Goal: Information Seeking & Learning: Learn about a topic

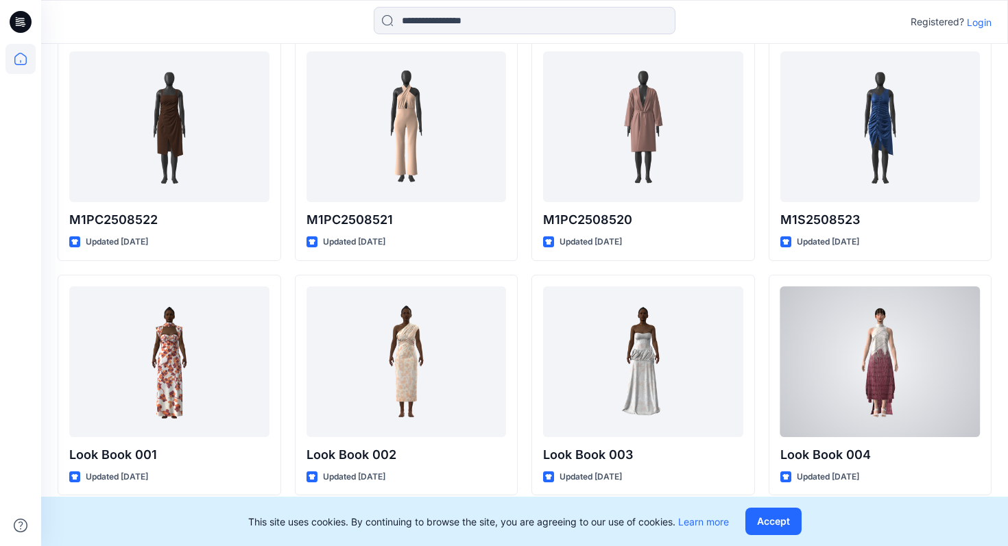
scroll to position [617, 0]
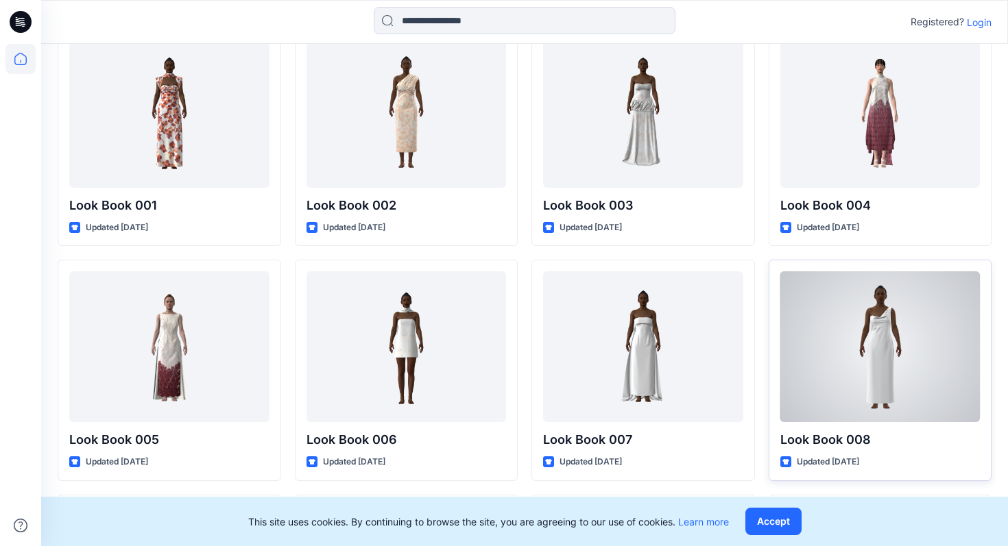
click at [889, 368] on div at bounding box center [880, 347] width 200 height 151
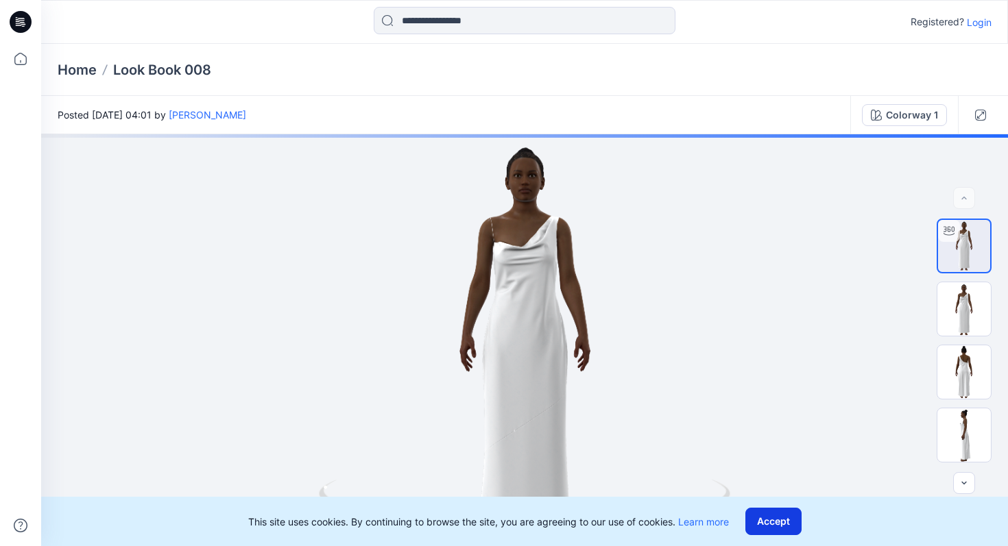
click at [787, 516] on button "Accept" at bounding box center [773, 521] width 56 height 27
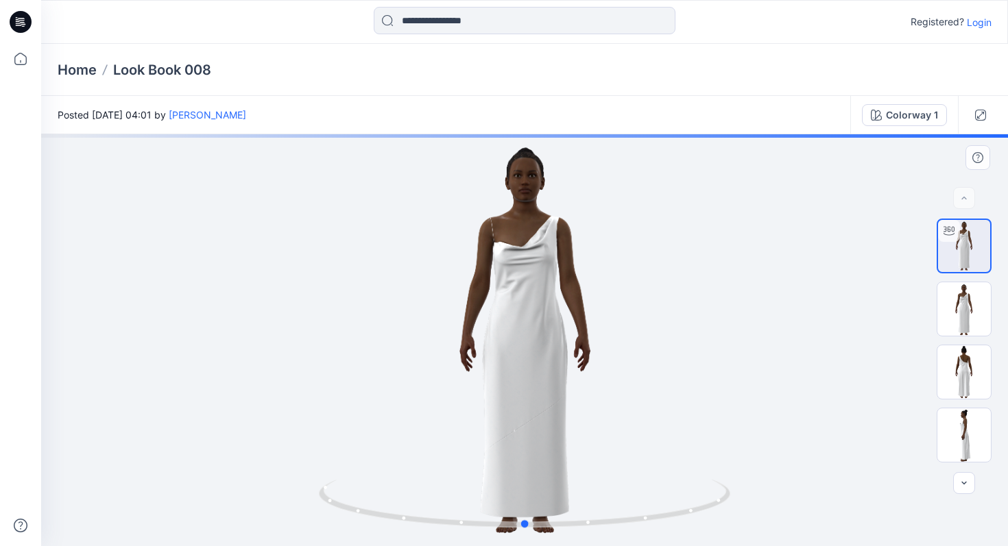
drag, startPoint x: 638, startPoint y: 324, endPoint x: 638, endPoint y: 361, distance: 37.0
click at [638, 361] on div at bounding box center [524, 340] width 967 height 412
click at [922, 123] on button "Colorway 1" at bounding box center [904, 115] width 85 height 22
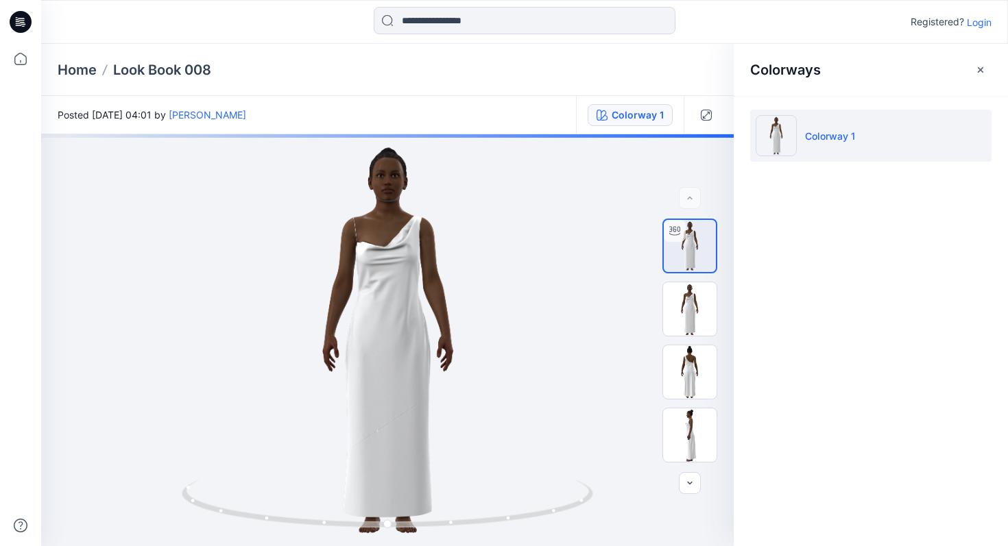
click at [819, 120] on li "Colorway 1" at bounding box center [870, 136] width 241 height 52
click at [987, 65] on button "button" at bounding box center [980, 70] width 22 height 22
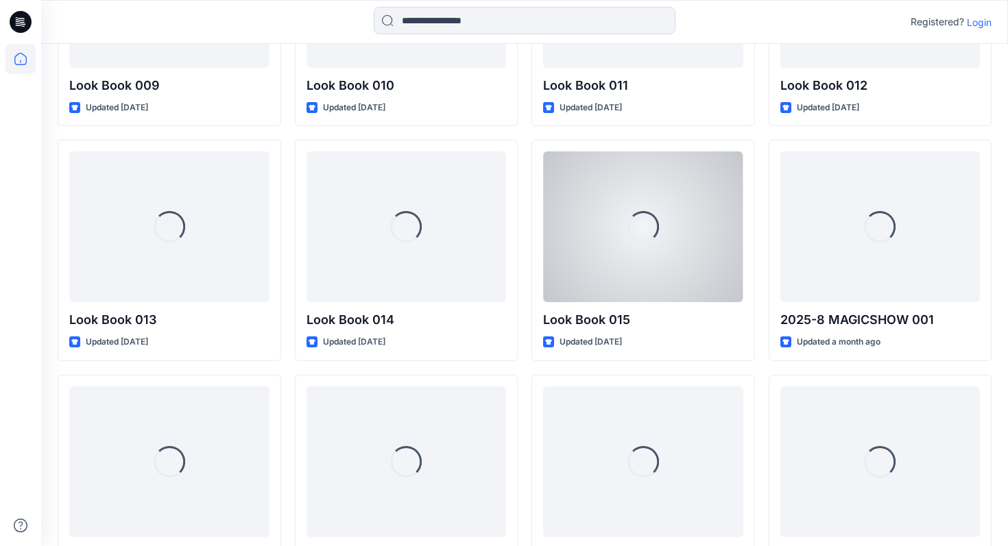
scroll to position [1322, 0]
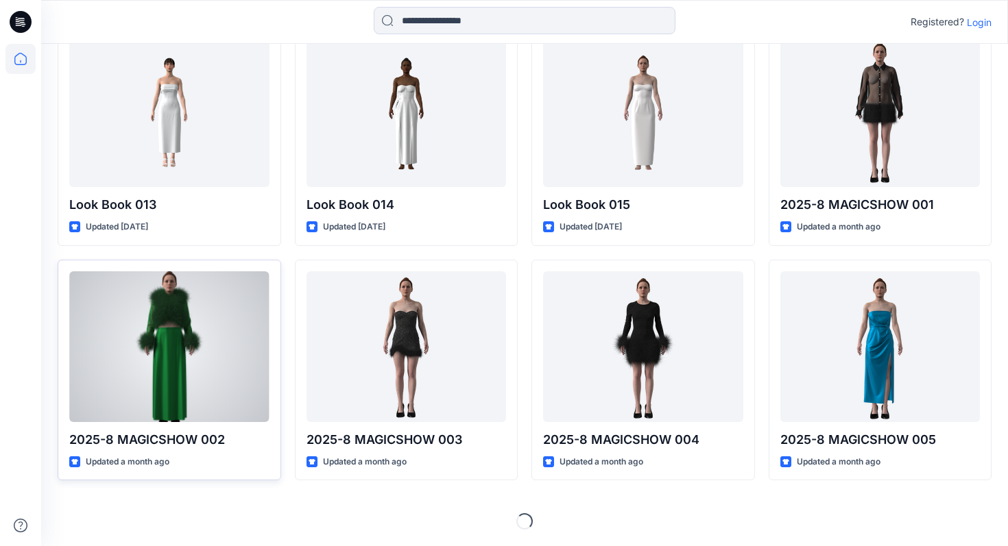
click at [174, 332] on div at bounding box center [169, 347] width 200 height 151
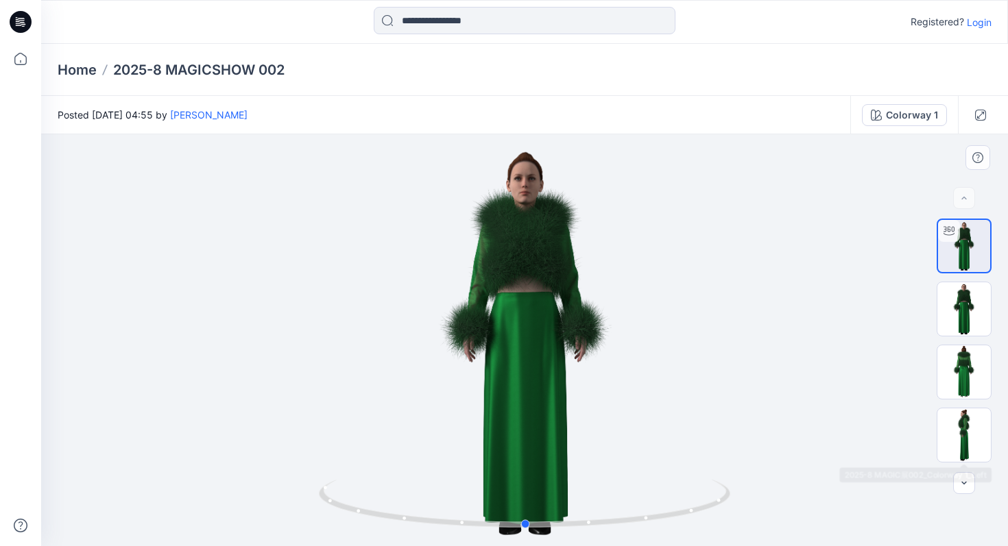
drag, startPoint x: 561, startPoint y: 431, endPoint x: 978, endPoint y: 400, distance: 418.7
click at [978, 400] on div "Colorway 1 Loading... Material Properties Loading..." at bounding box center [524, 340] width 967 height 412
click at [957, 483] on button "button" at bounding box center [964, 483] width 22 height 22
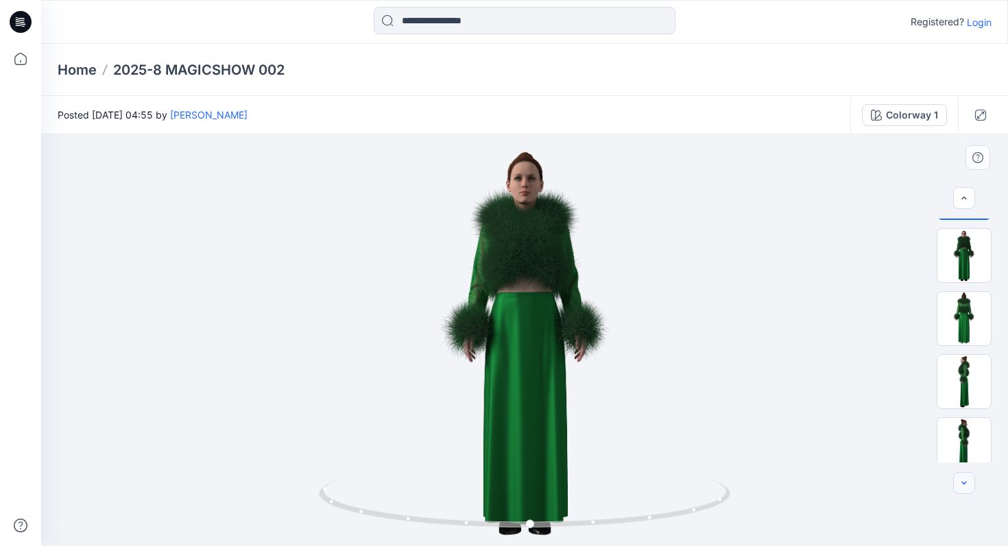
click at [957, 483] on button "button" at bounding box center [964, 483] width 22 height 22
click at [957, 483] on div at bounding box center [964, 483] width 22 height 22
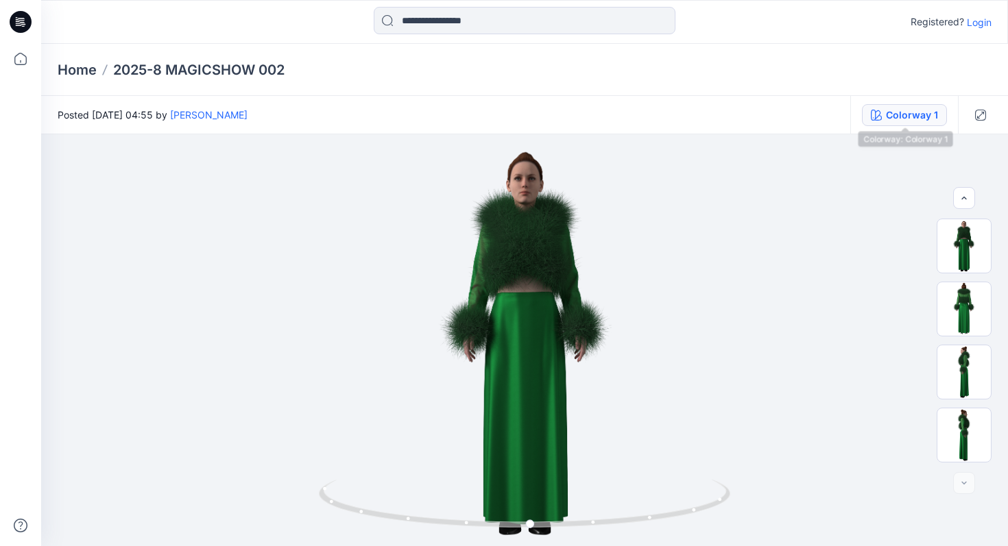
click at [900, 121] on div "Colorway 1" at bounding box center [912, 115] width 52 height 15
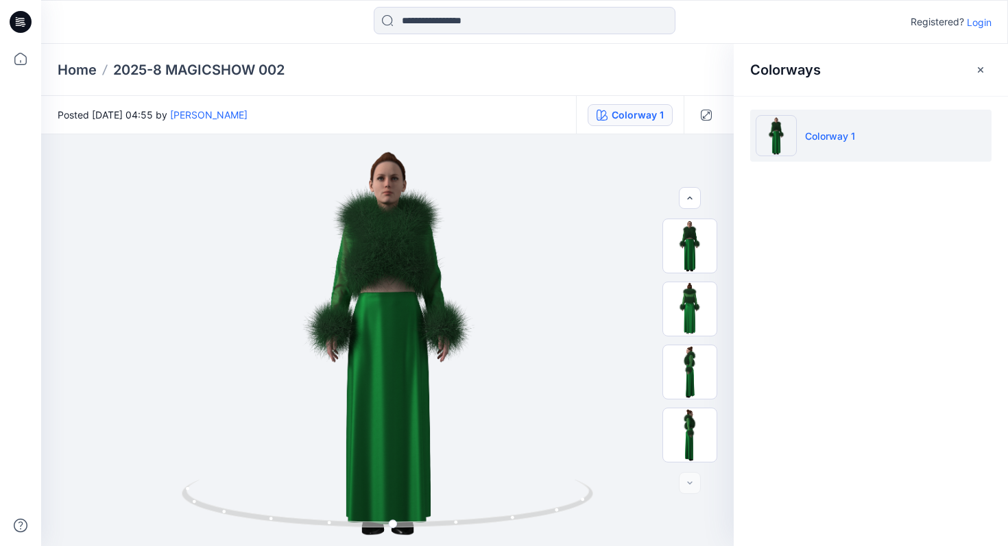
click at [900, 121] on li "Colorway 1" at bounding box center [870, 136] width 241 height 52
click at [27, 24] on icon at bounding box center [21, 22] width 22 height 22
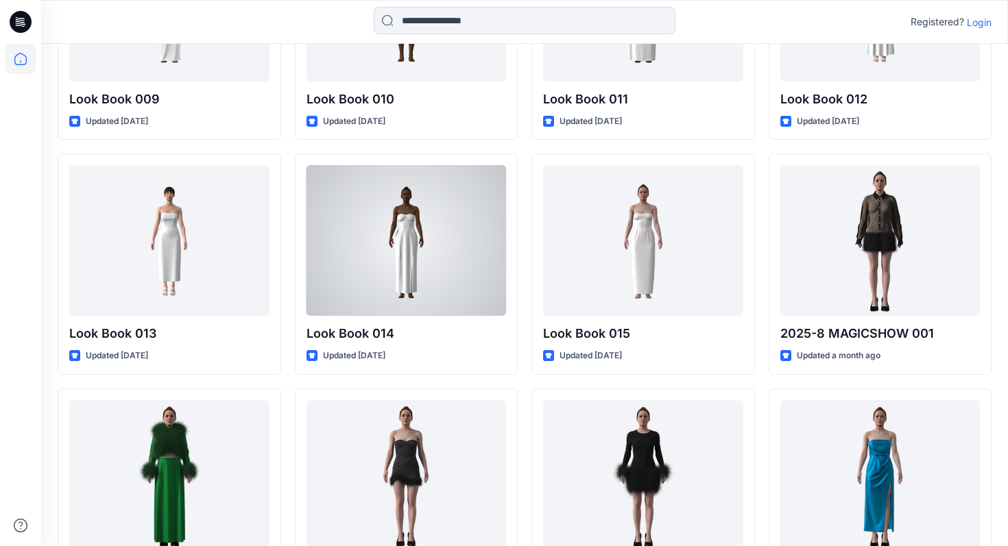
scroll to position [1322, 0]
